Goal: Download file/media

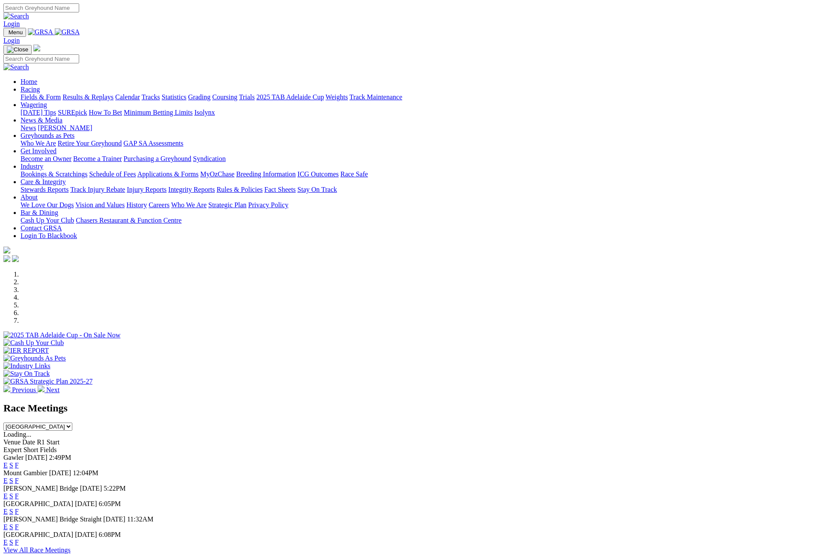
scroll to position [207, 0]
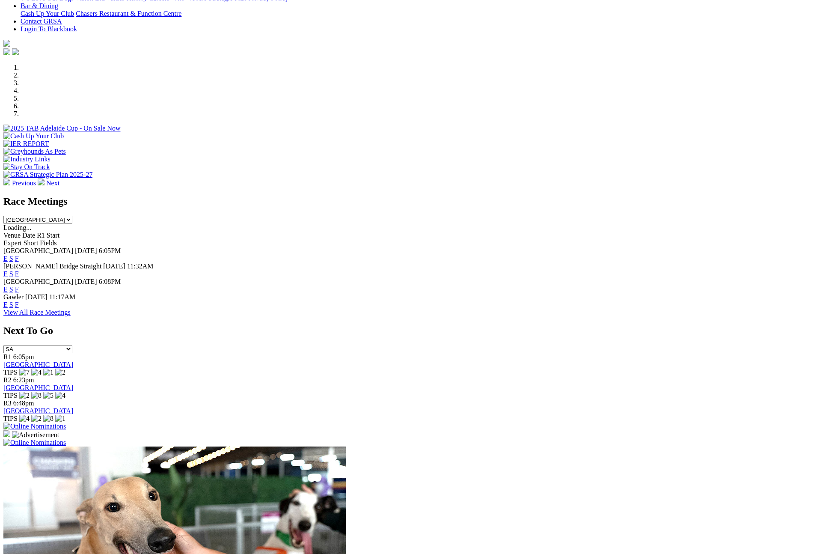
scroll to position [207, 0]
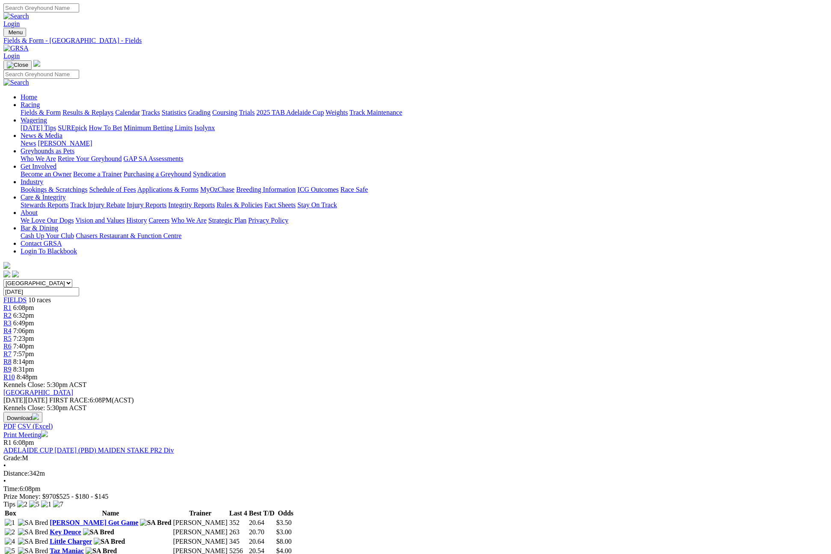
click at [42, 412] on button "Download" at bounding box center [22, 417] width 39 height 11
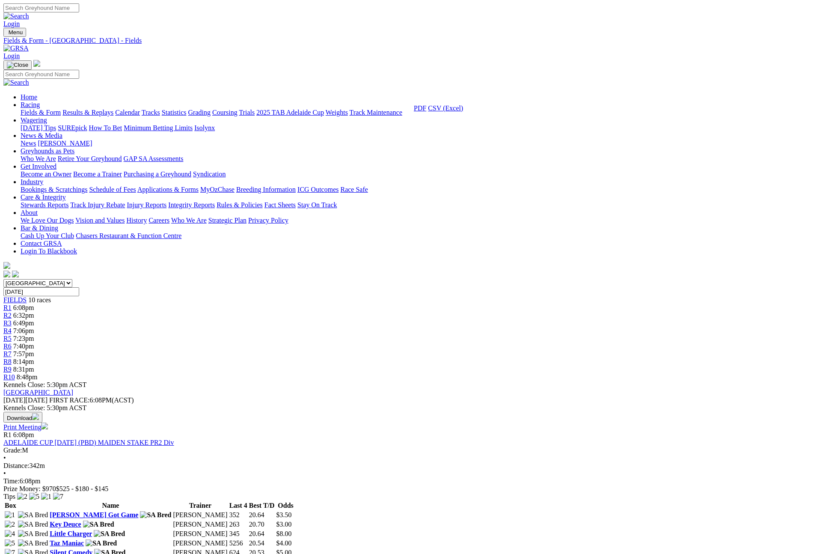
click at [463, 112] on link "CSV (Excel)" at bounding box center [445, 107] width 35 height 7
